Goal: Information Seeking & Learning: Check status

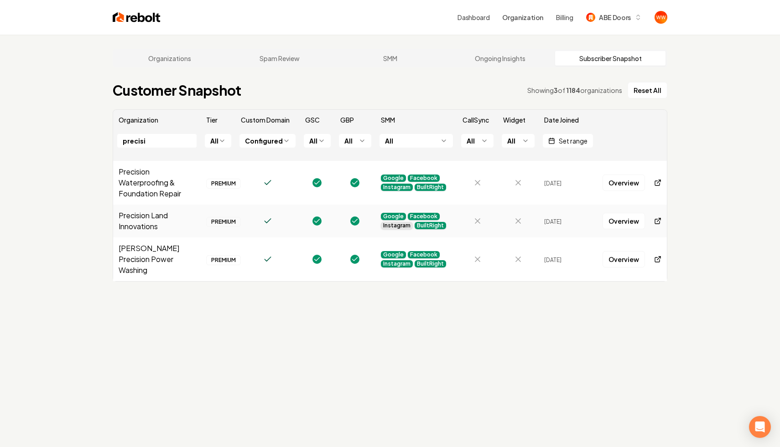
scroll to position [35, 0]
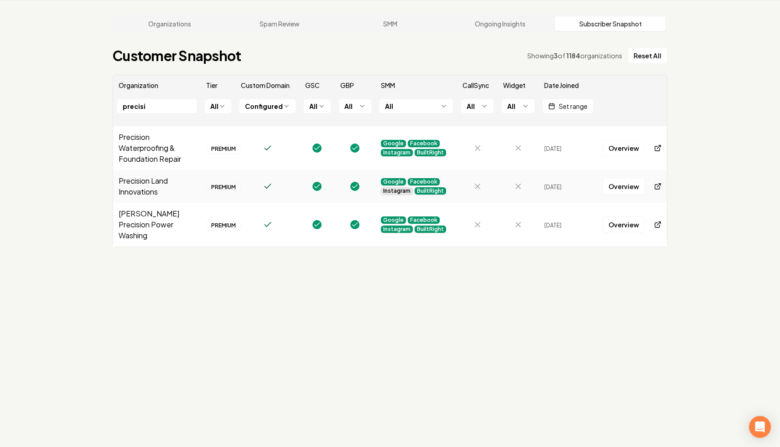
click at [179, 109] on input "precisi" at bounding box center [156, 106] width 79 height 14
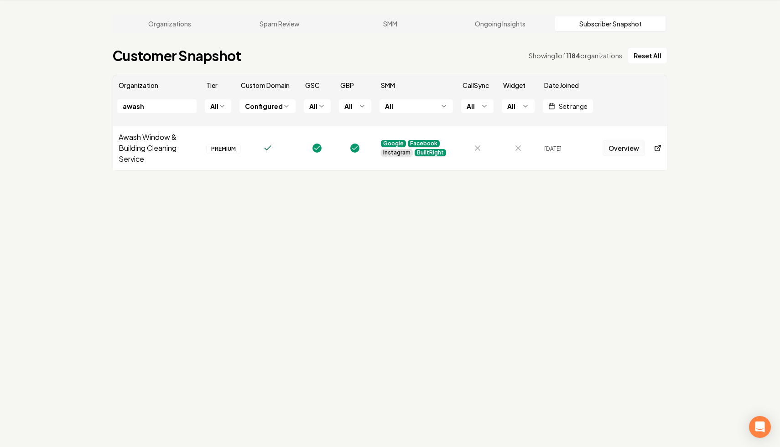
type input "awash"
click at [624, 150] on link "Overview" at bounding box center [623, 148] width 42 height 16
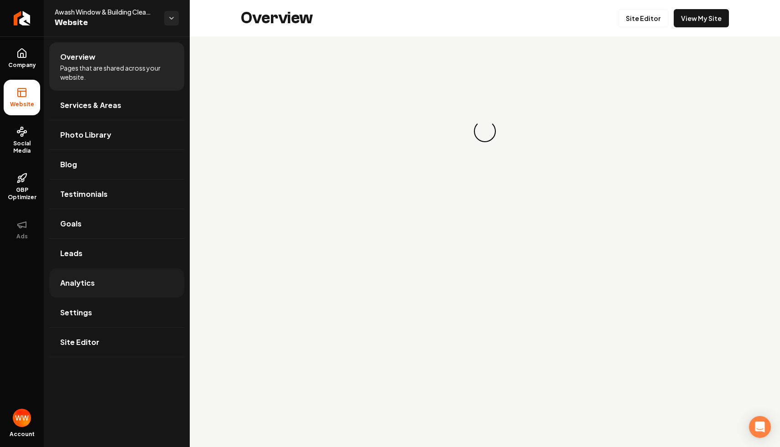
click at [103, 279] on link "Analytics" at bounding box center [116, 283] width 135 height 29
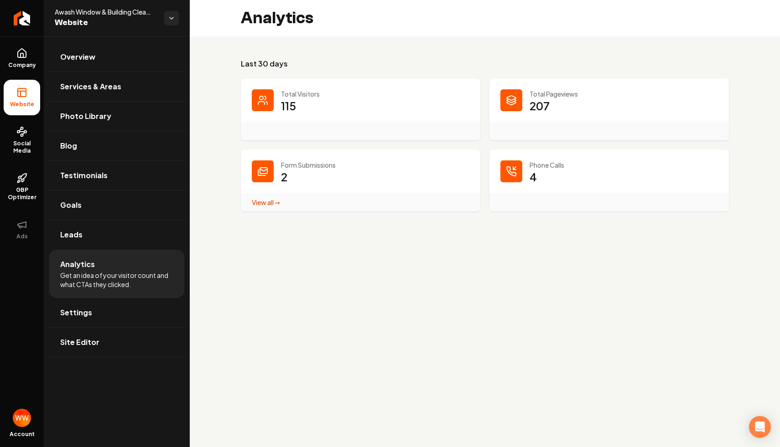
click at [305, 117] on dd "115" at bounding box center [375, 111] width 188 height 27
click at [283, 104] on p "115" at bounding box center [288, 105] width 15 height 15
click at [321, 105] on dd "115" at bounding box center [375, 111] width 188 height 27
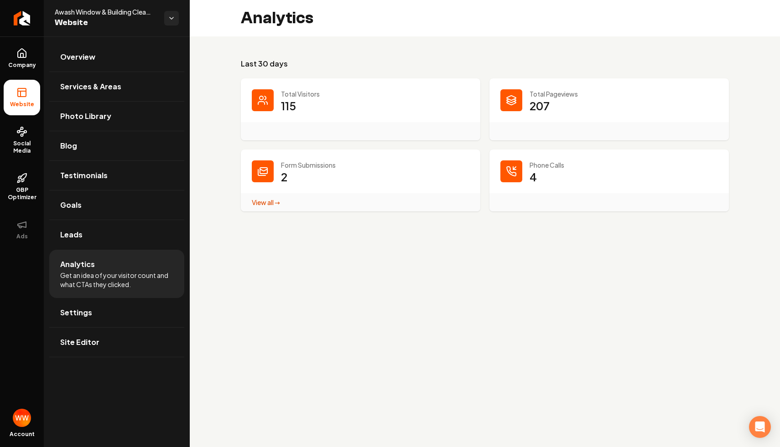
click at [321, 105] on dd "115" at bounding box center [375, 111] width 188 height 27
click at [310, 121] on dd "115" at bounding box center [375, 111] width 188 height 27
click at [305, 107] on dd "115" at bounding box center [375, 111] width 188 height 27
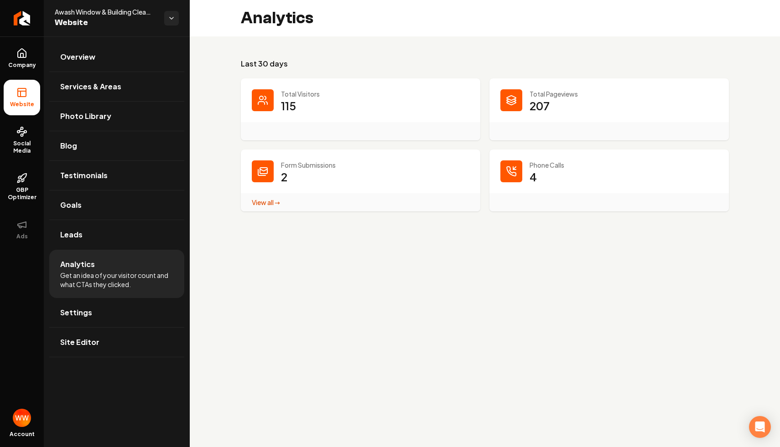
click at [305, 107] on dd "115" at bounding box center [375, 111] width 188 height 27
click at [126, 55] on link "Overview" at bounding box center [116, 56] width 135 height 29
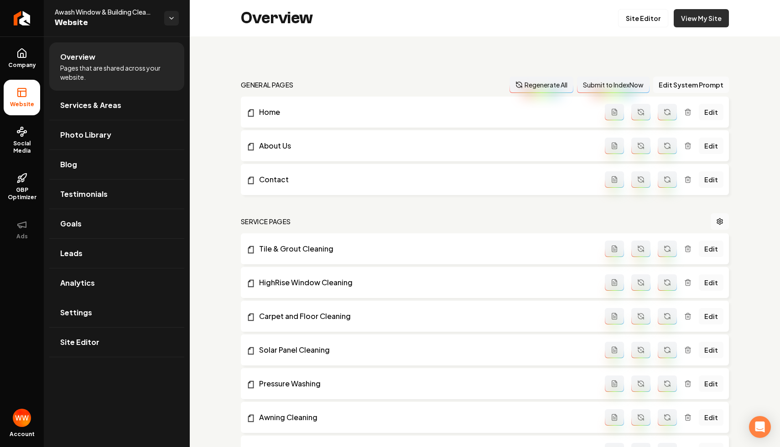
click at [690, 22] on link "View My Site" at bounding box center [700, 18] width 55 height 18
